Goal: Task Accomplishment & Management: Manage account settings

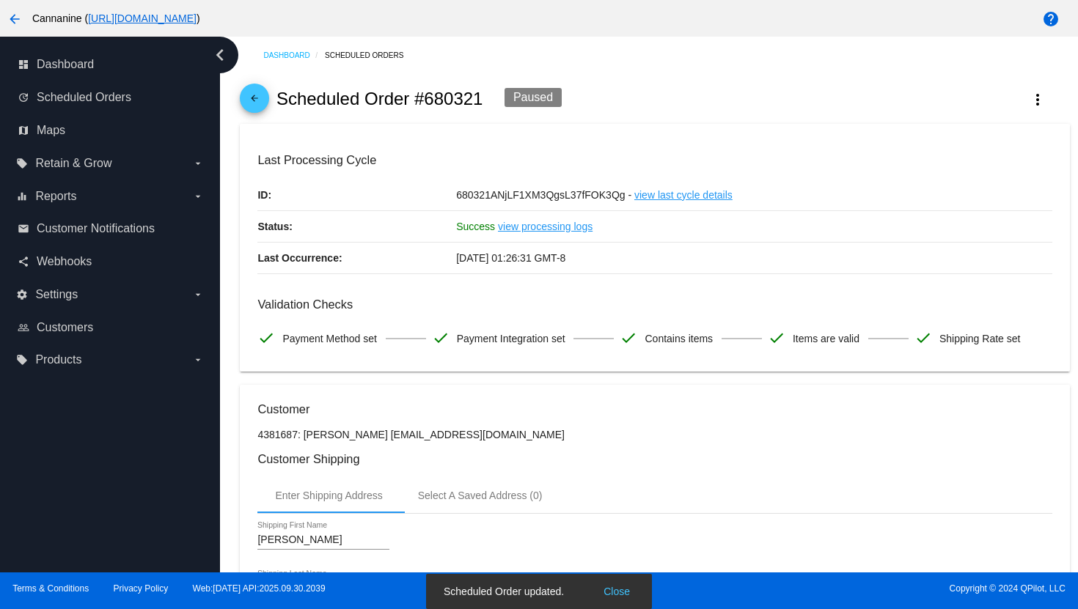
scroll to position [853, 0]
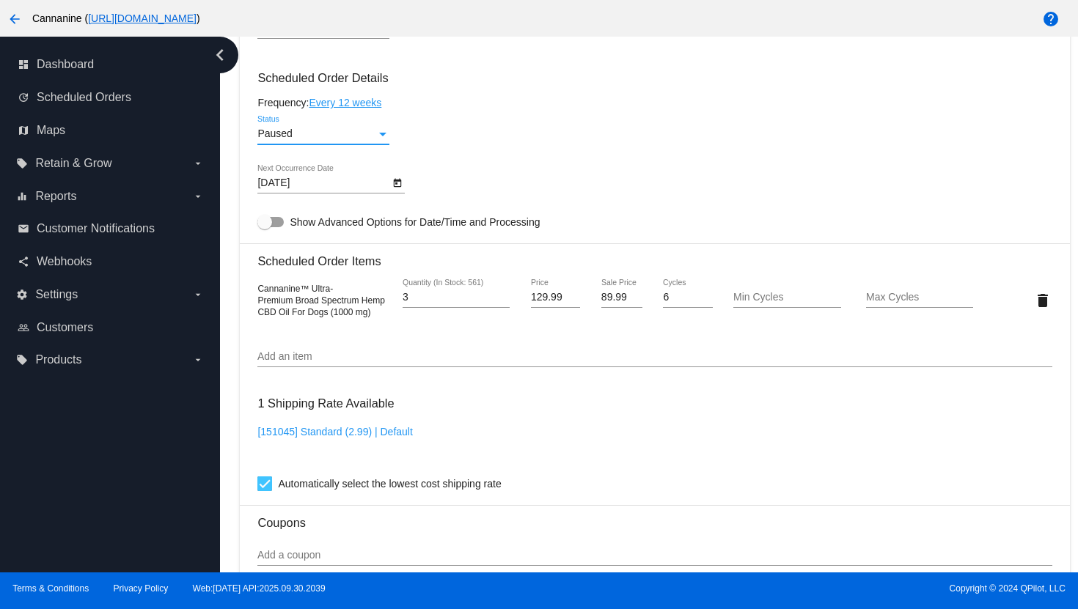
click at [21, 21] on mat-icon "arrow_back" at bounding box center [15, 19] width 18 height 18
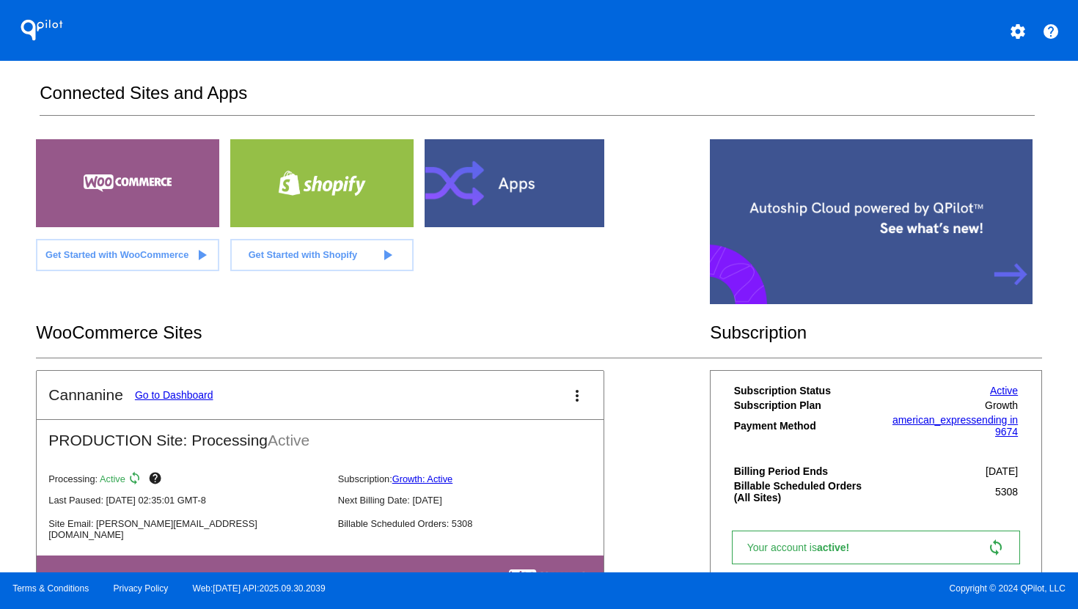
scroll to position [34, 0]
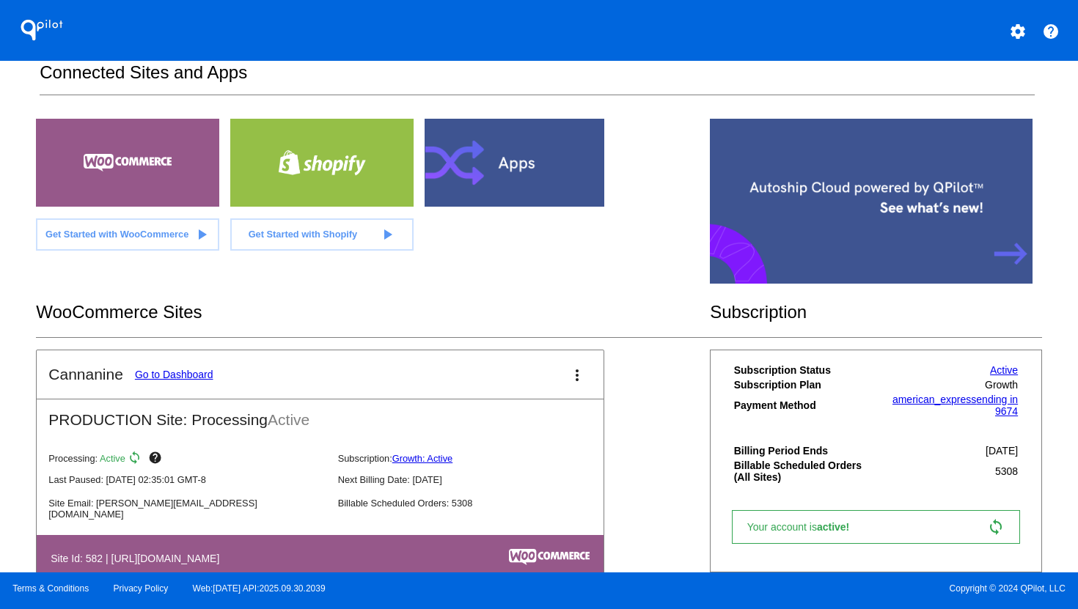
click at [186, 375] on link "Go to Dashboard" at bounding box center [174, 375] width 78 height 12
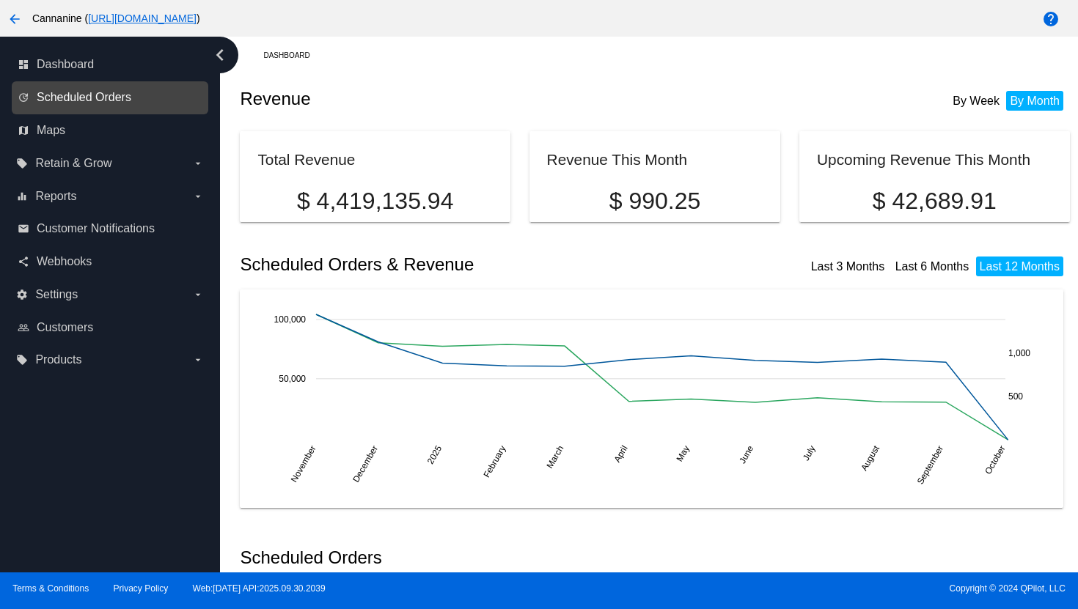
click at [113, 99] on span "Scheduled Orders" at bounding box center [84, 97] width 95 height 13
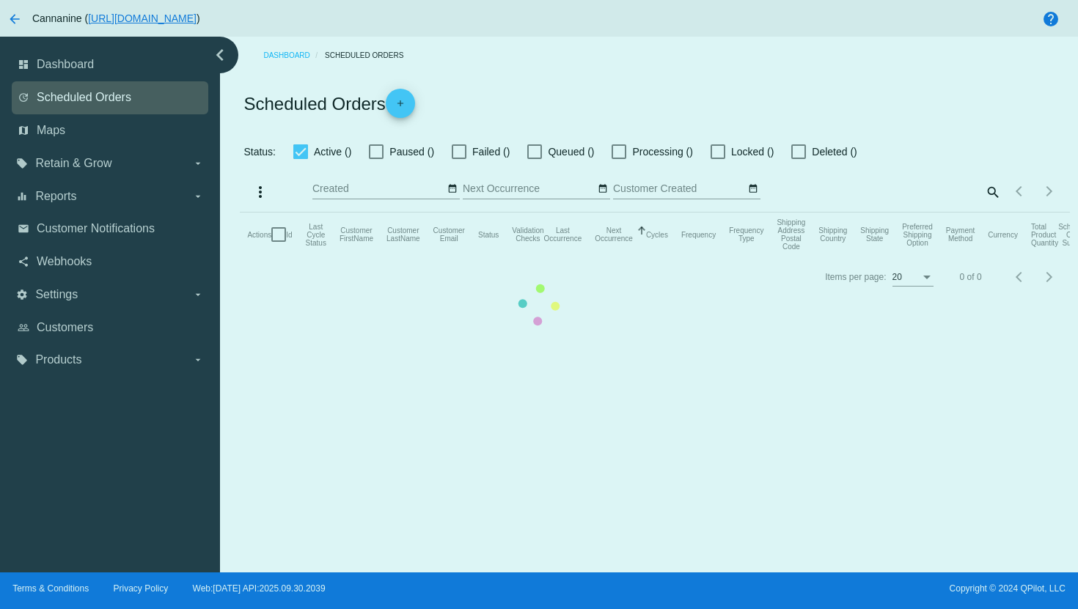
checkbox input "true"
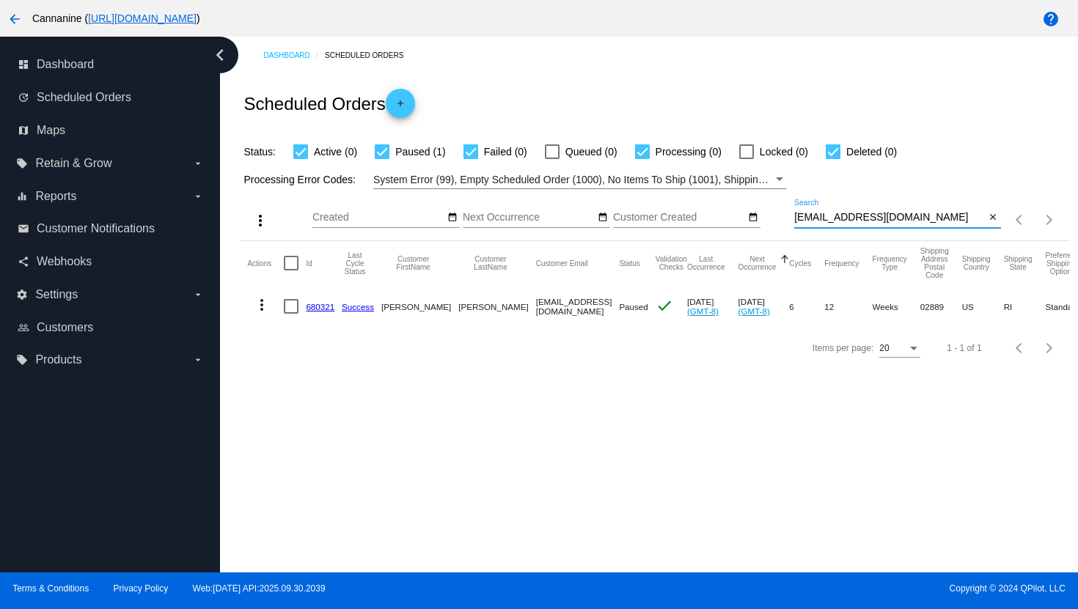
click at [870, 221] on input "[EMAIL_ADDRESS][DOMAIN_NAME]" at bounding box center [889, 218] width 191 height 12
paste input "amandawallar682"
type input "[EMAIL_ADDRESS][DOMAIN_NAME]"
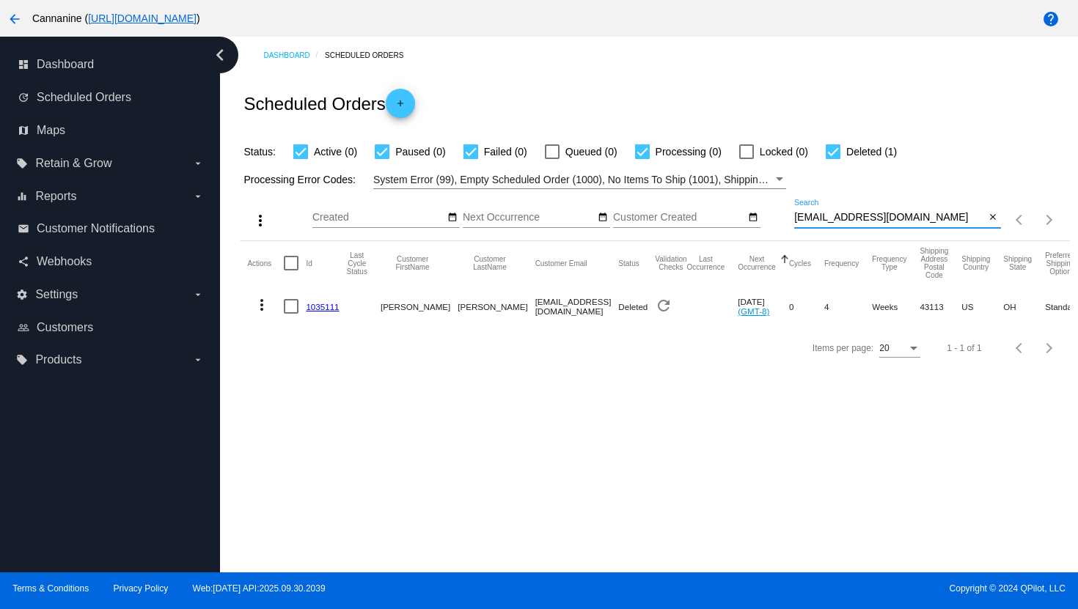
click at [260, 308] on mat-icon "more_vert" at bounding box center [262, 305] width 18 height 18
click at [268, 337] on mat-icon "info" at bounding box center [268, 343] width 18 height 18
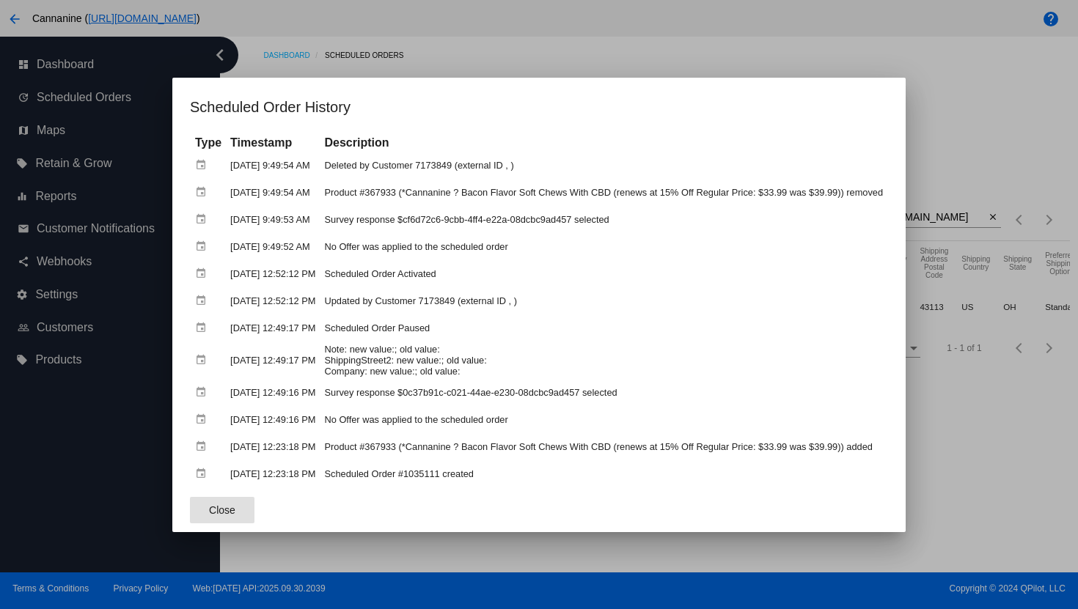
click at [587, 61] on div at bounding box center [539, 304] width 1078 height 609
